Goal: Information Seeking & Learning: Learn about a topic

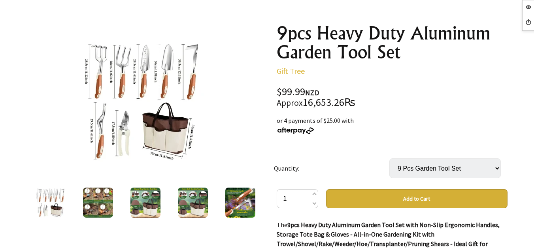
click at [174, 194] on div at bounding box center [192, 202] width 47 height 33
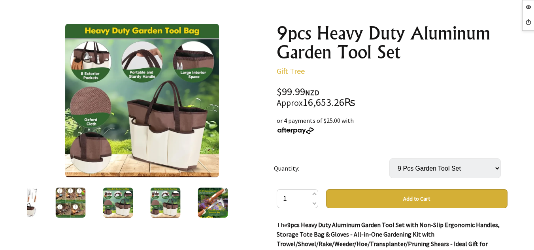
click at [206, 202] on img at bounding box center [213, 203] width 30 height 30
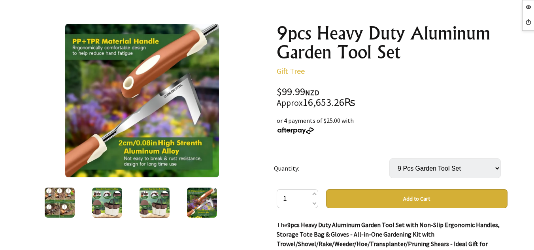
click at [96, 183] on div "5 /5" at bounding box center [142, 122] width 231 height 196
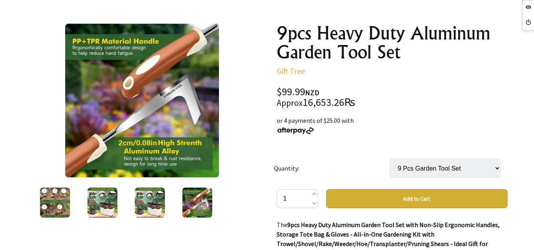
click at [91, 198] on img at bounding box center [102, 203] width 30 height 30
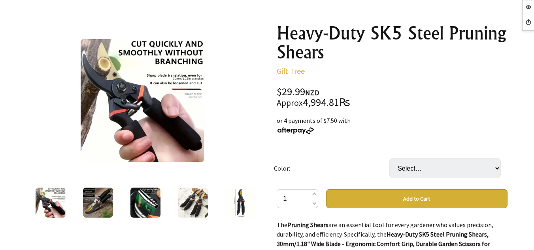
click at [97, 200] on img at bounding box center [98, 203] width 30 height 30
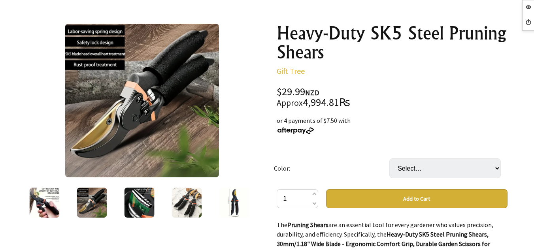
click at [149, 208] on img at bounding box center [139, 203] width 30 height 30
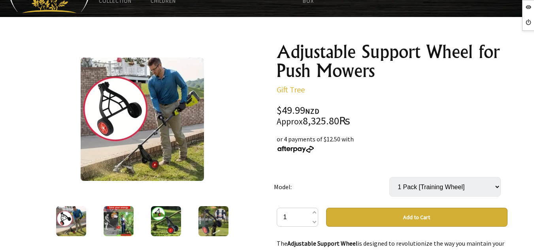
scroll to position [40, 0]
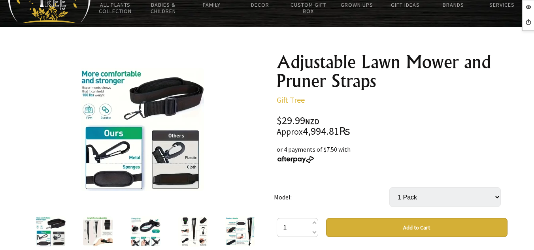
scroll to position [79, 0]
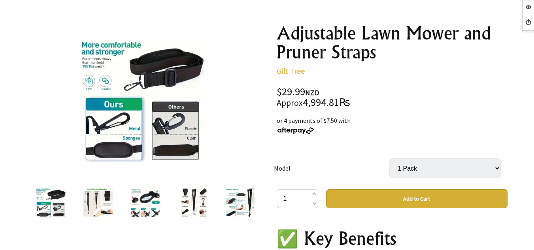
click at [140, 198] on img at bounding box center [145, 203] width 30 height 30
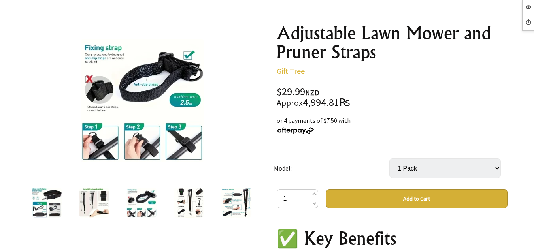
click at [105, 201] on div at bounding box center [93, 202] width 47 height 33
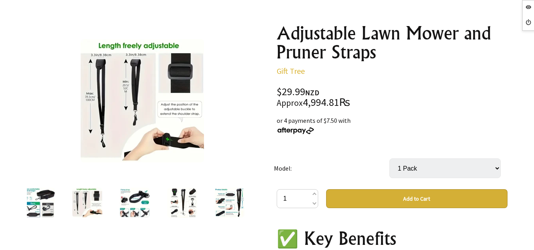
drag, startPoint x: 190, startPoint y: 207, endPoint x: 196, endPoint y: 208, distance: 6.7
click at [190, 207] on img at bounding box center [182, 203] width 30 height 30
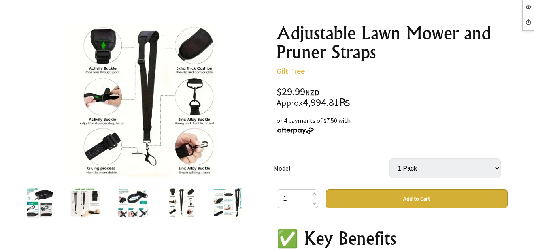
click at [222, 210] on img at bounding box center [228, 203] width 30 height 30
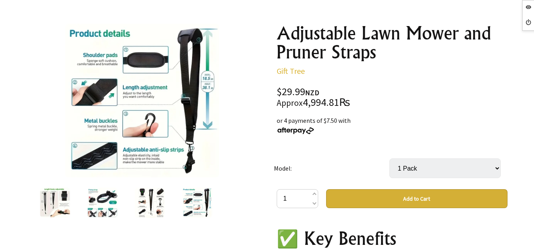
click at [72, 190] on div at bounding box center [54, 202] width 47 height 33
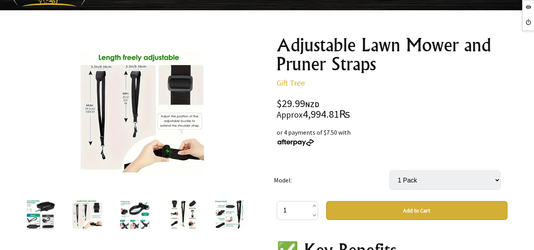
scroll to position [0, 0]
